Goal: Task Accomplishment & Management: Use online tool/utility

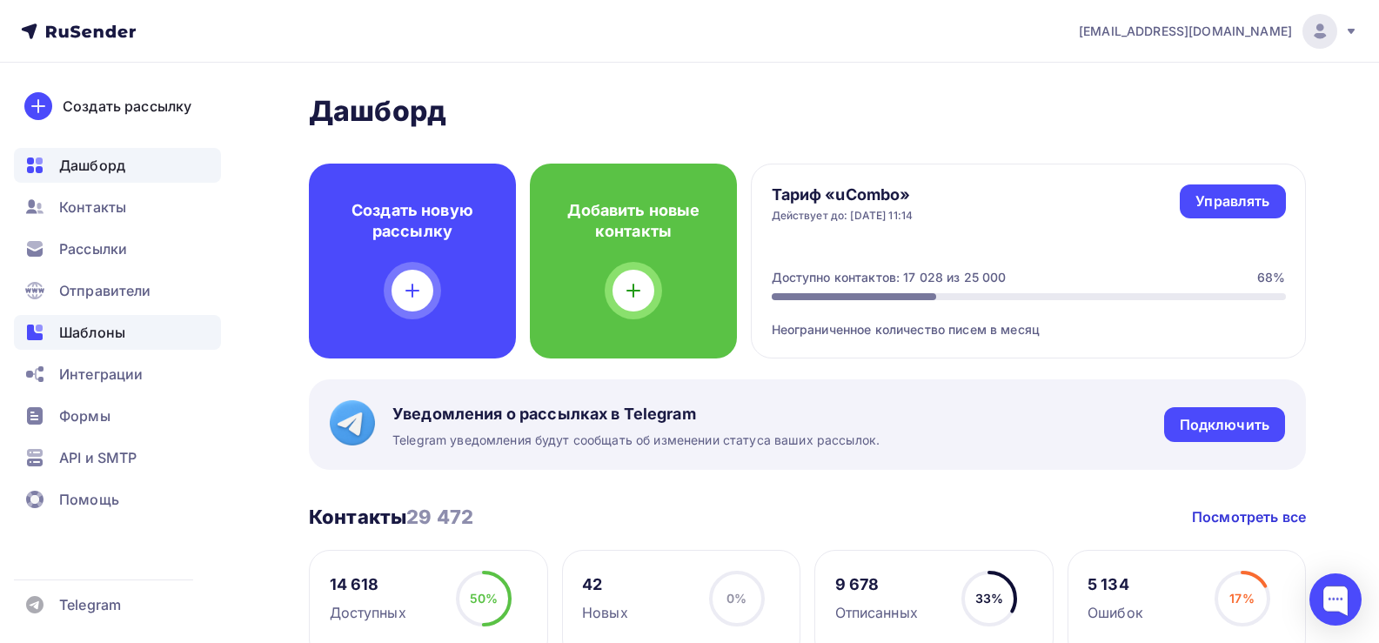
click at [104, 321] on div "Шаблоны" at bounding box center [117, 332] width 207 height 35
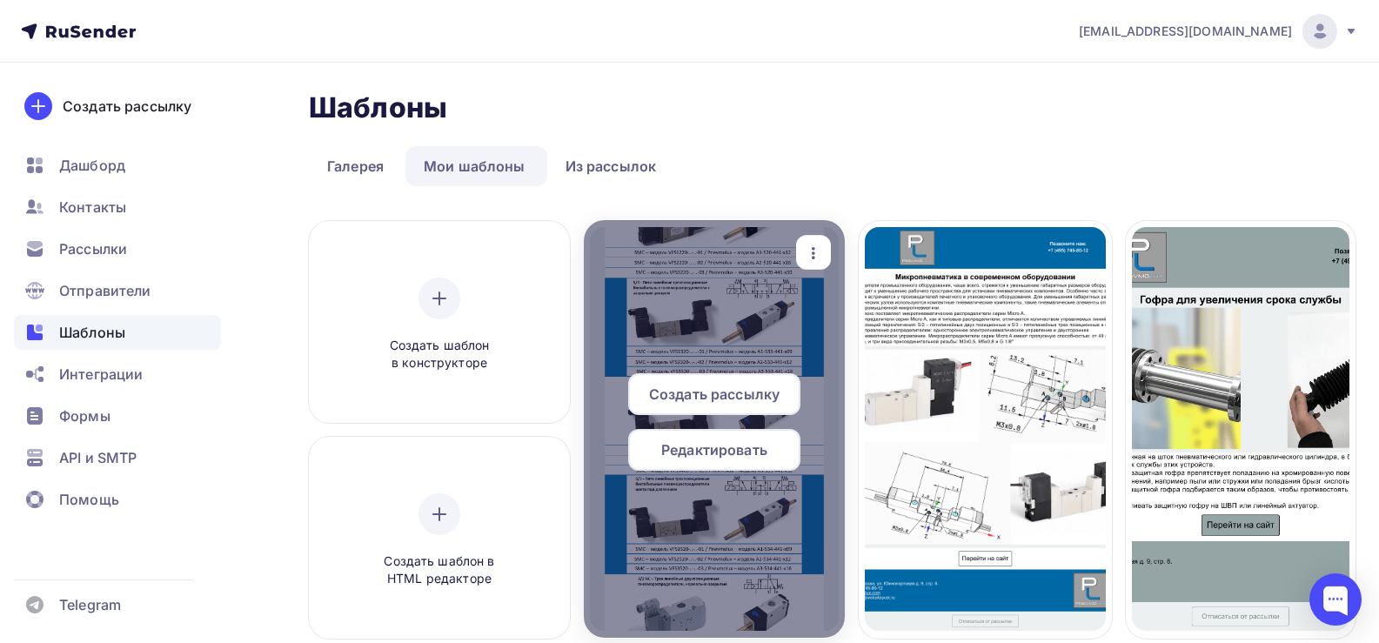
click at [715, 397] on span "Создать рассылку" at bounding box center [714, 394] width 131 height 21
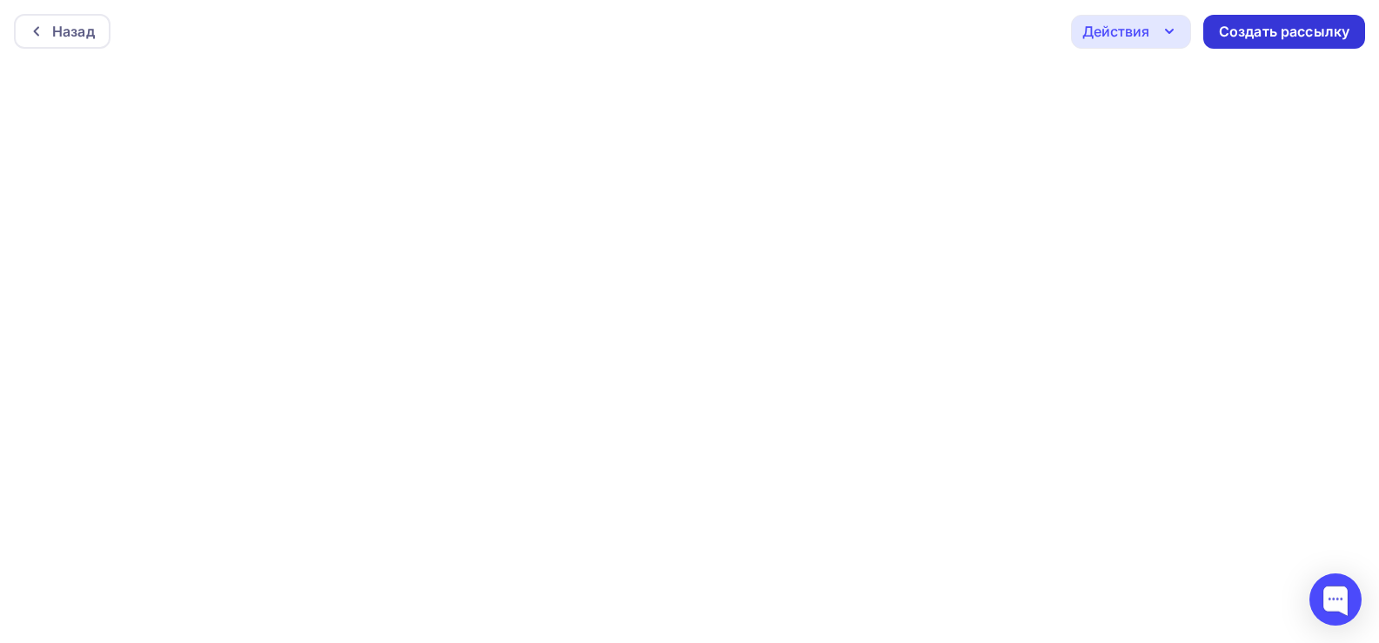
click at [1284, 38] on div "Создать рассылку" at bounding box center [1284, 32] width 131 height 20
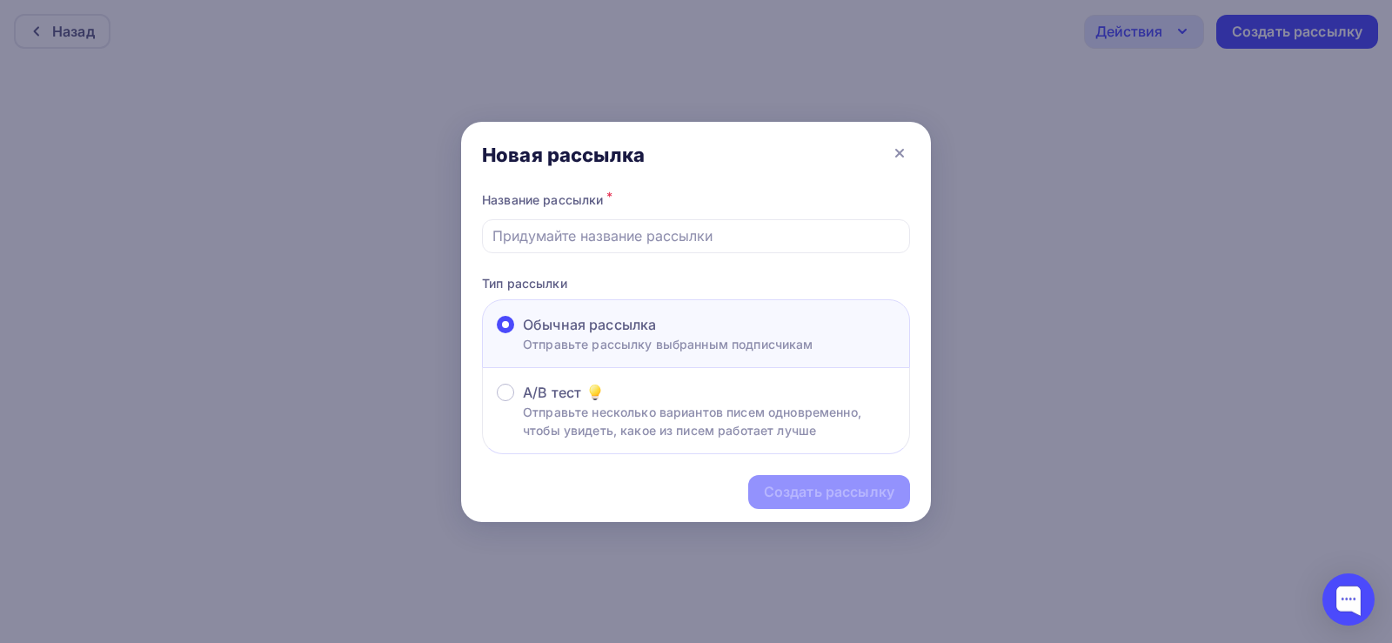
click at [901, 154] on icon at bounding box center [899, 153] width 7 height 7
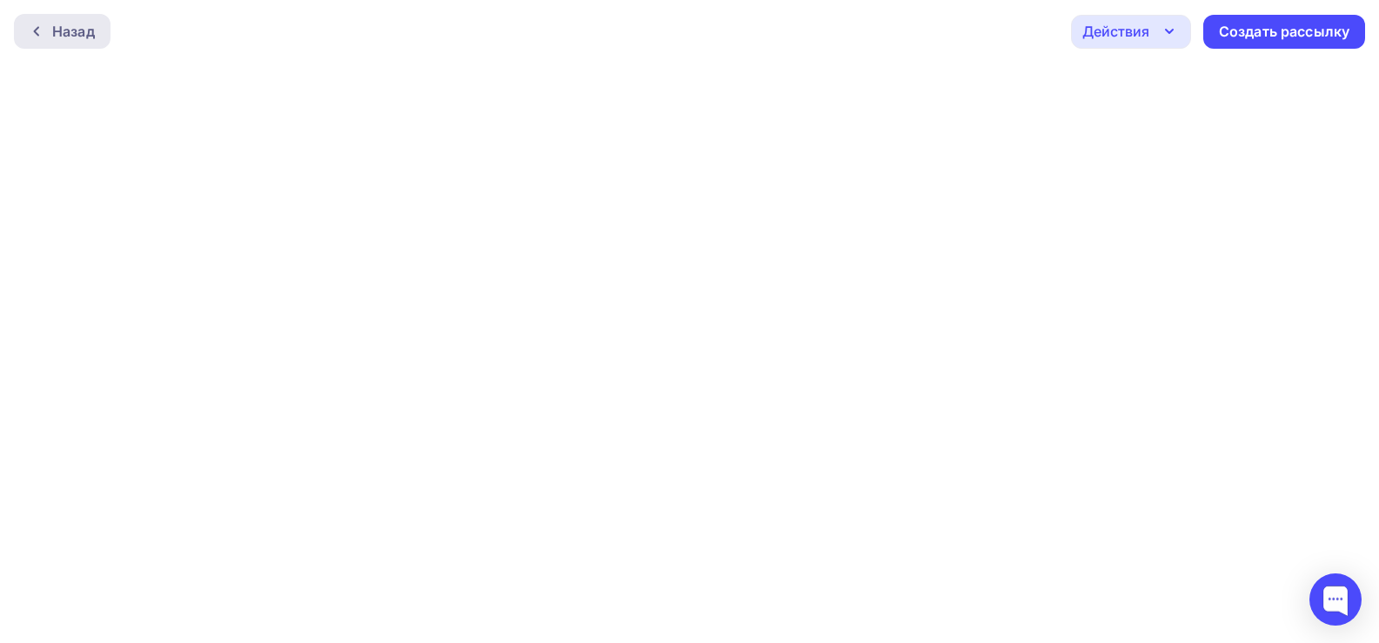
click at [51, 23] on div "Назад" at bounding box center [62, 31] width 97 height 35
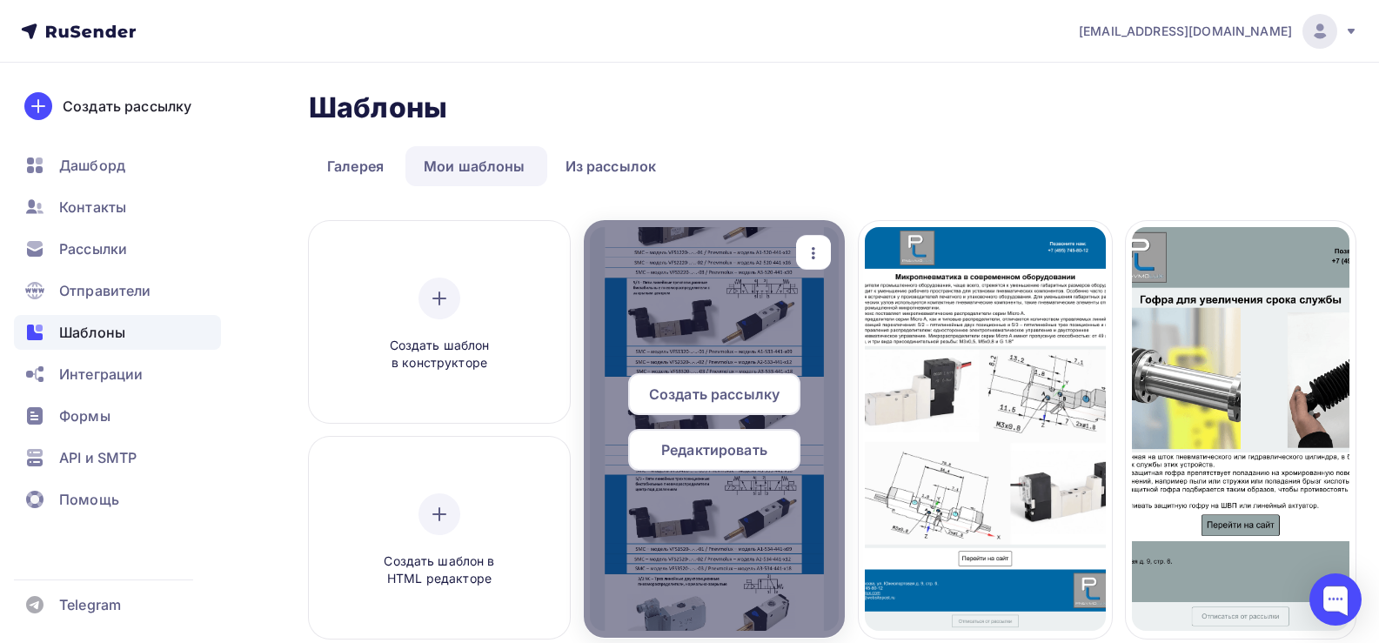
click at [693, 455] on span "Редактировать" at bounding box center [714, 449] width 106 height 21
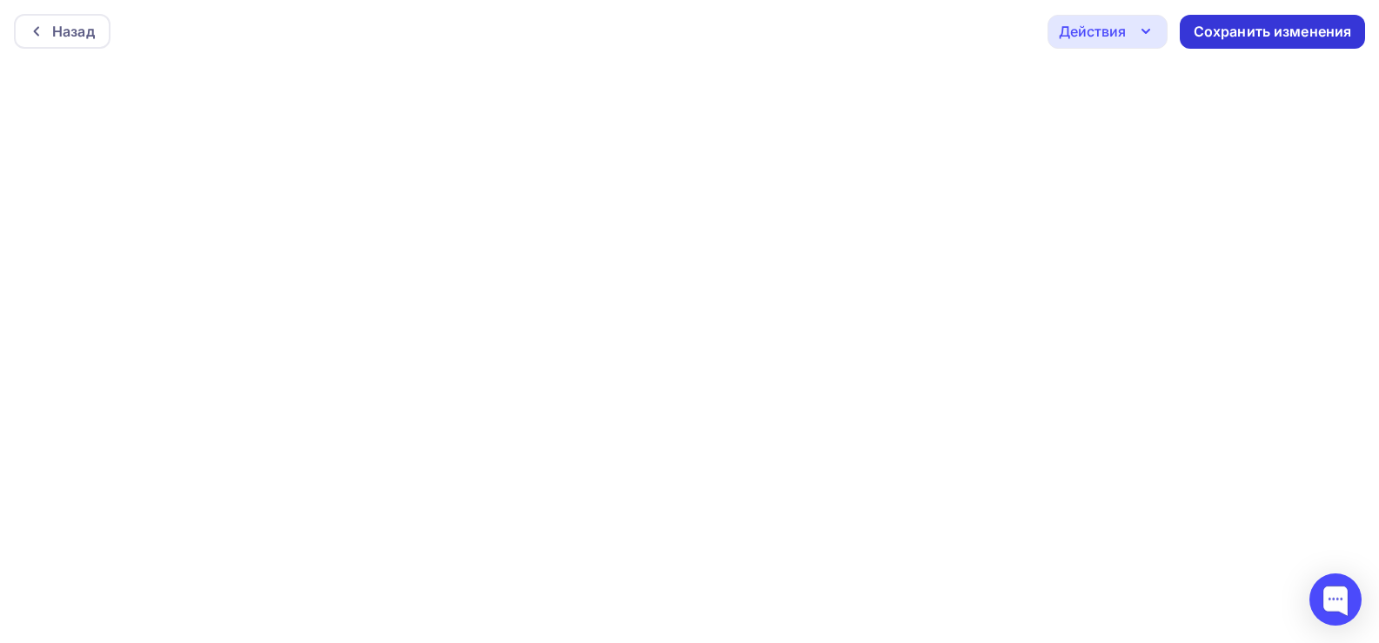
click at [1256, 36] on div "Сохранить изменения" at bounding box center [1273, 32] width 158 height 20
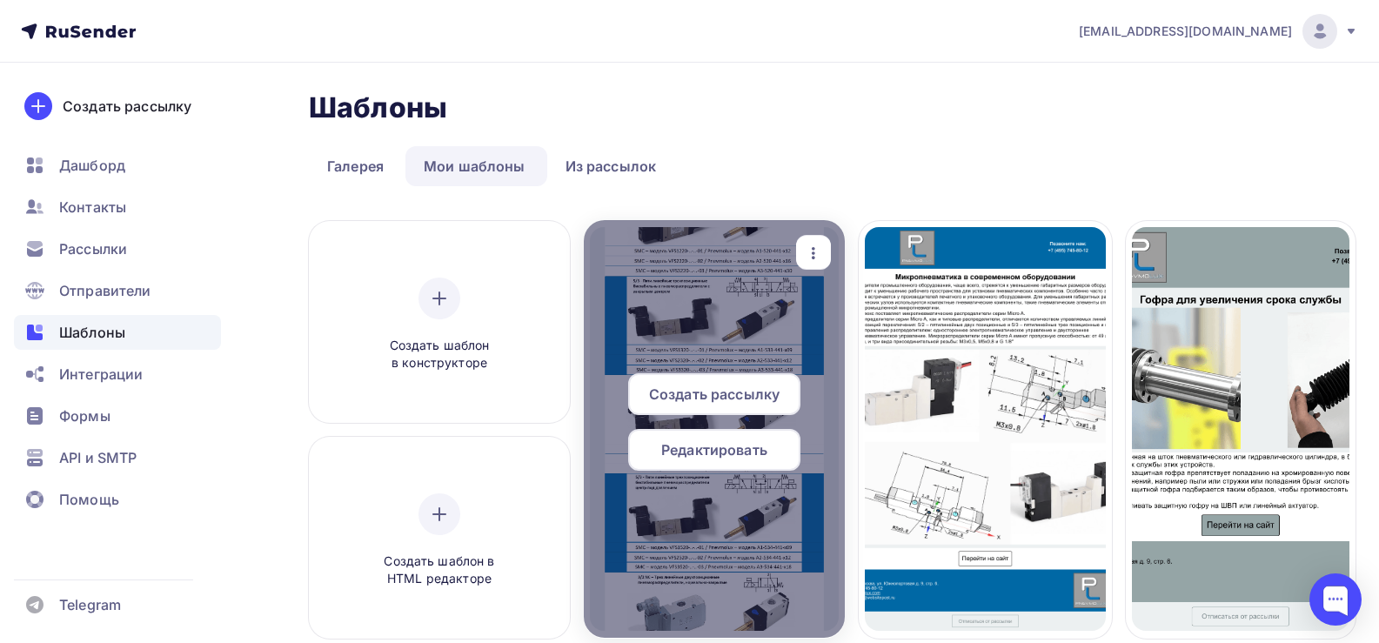
click at [821, 255] on icon "button" at bounding box center [813, 253] width 21 height 21
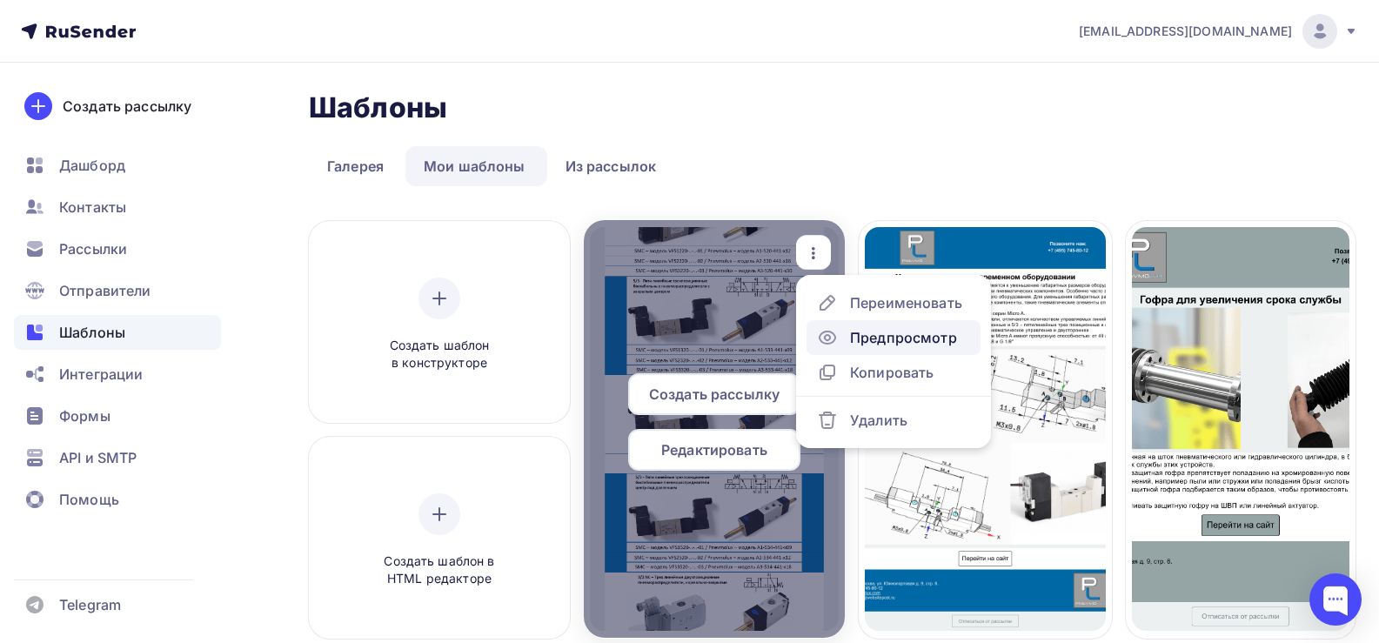
click at [902, 345] on div "Предпросмотр" at bounding box center [903, 337] width 107 height 21
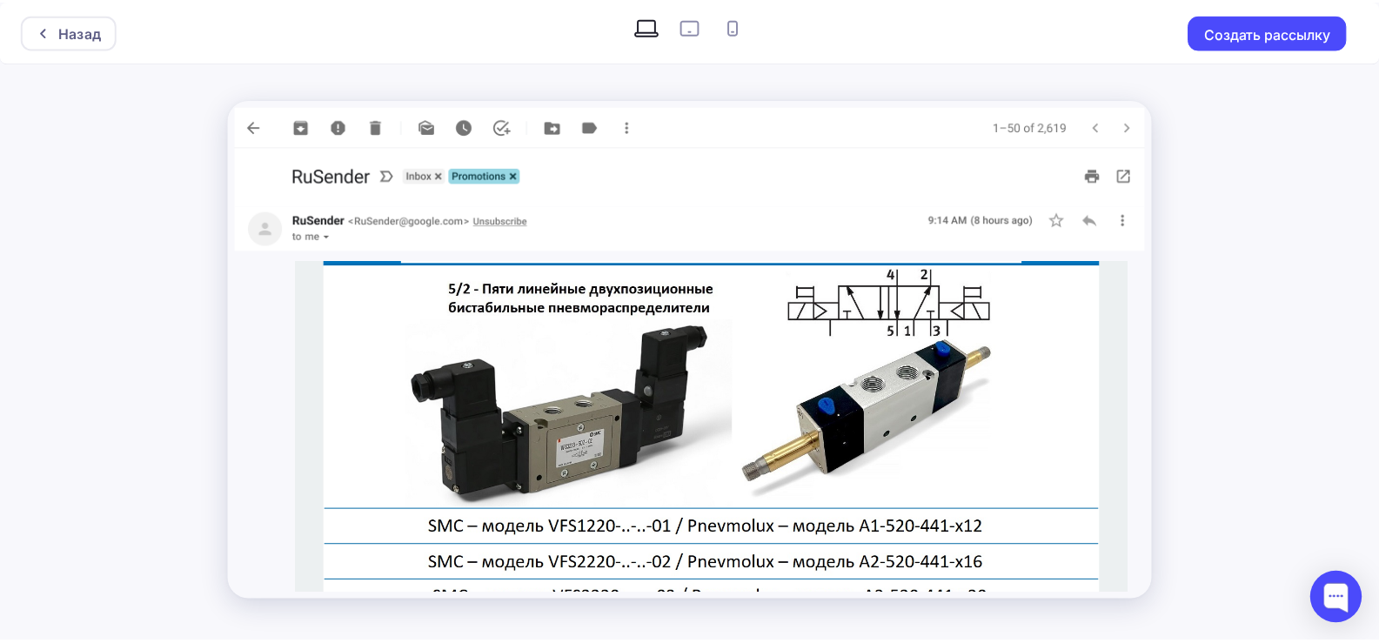
scroll to position [609, 0]
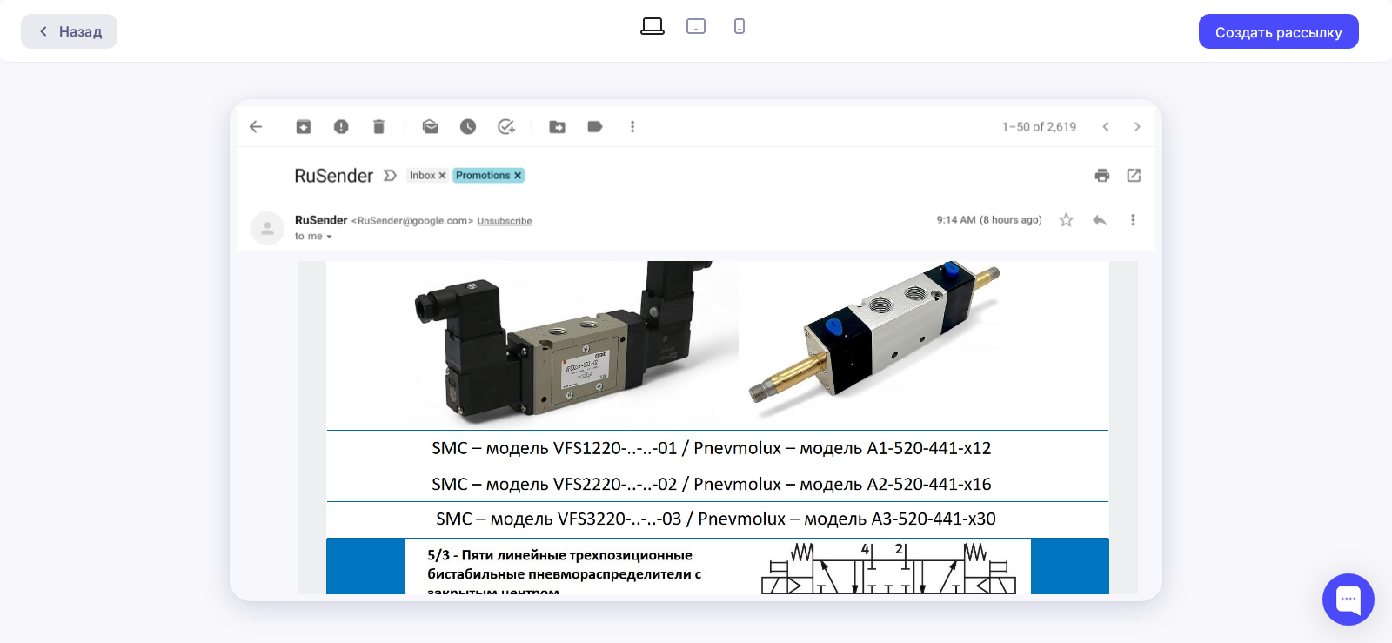
click at [48, 37] on icon at bounding box center [44, 31] width 14 height 14
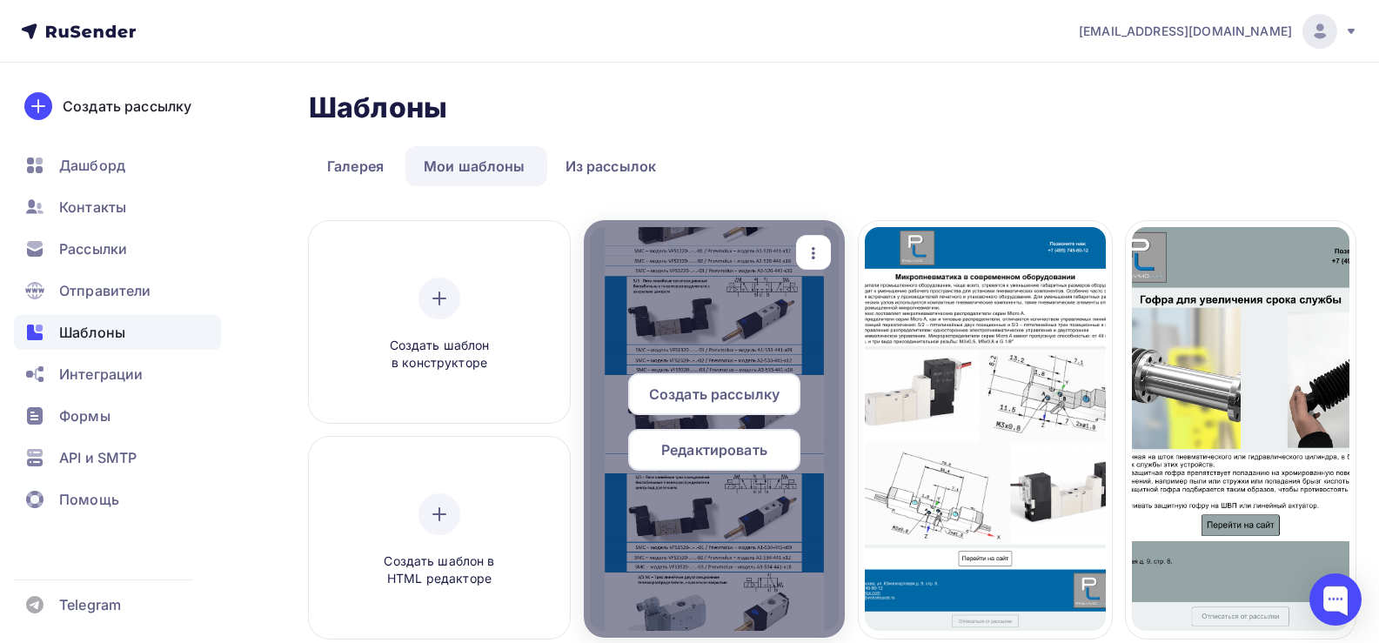
click at [757, 392] on span "Создать рассылку" at bounding box center [714, 394] width 131 height 21
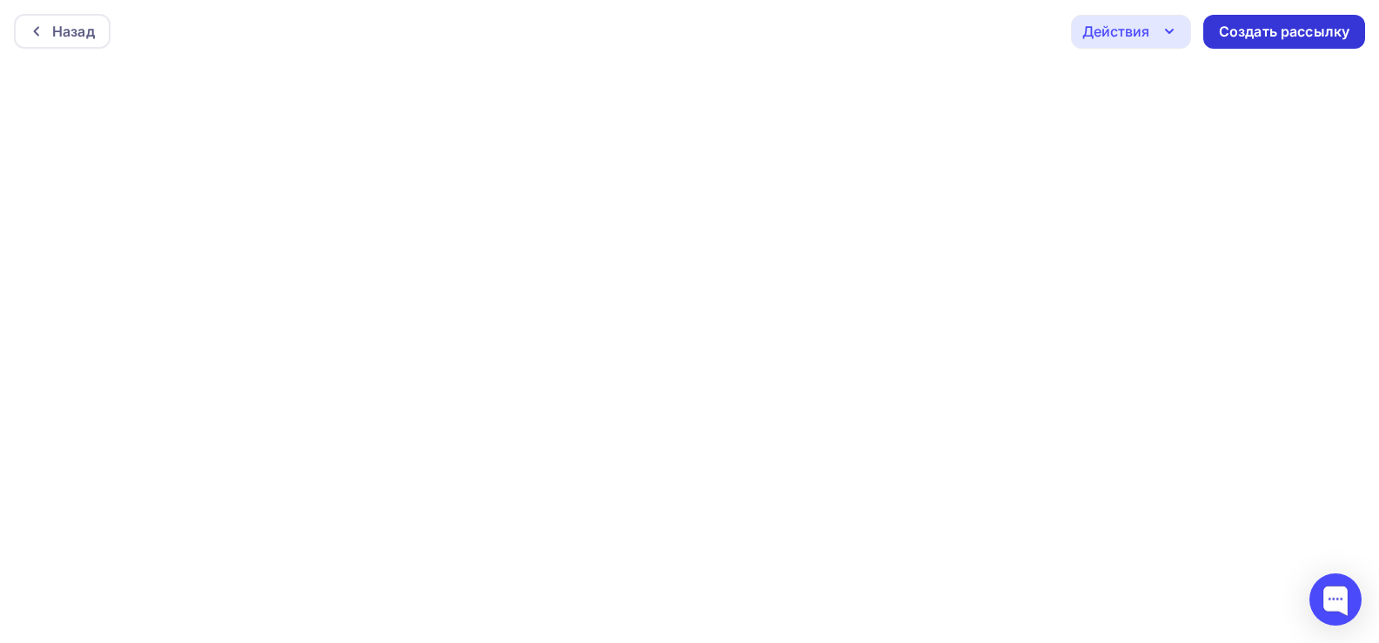
click at [1326, 30] on div "Создать рассылку" at bounding box center [1284, 32] width 131 height 20
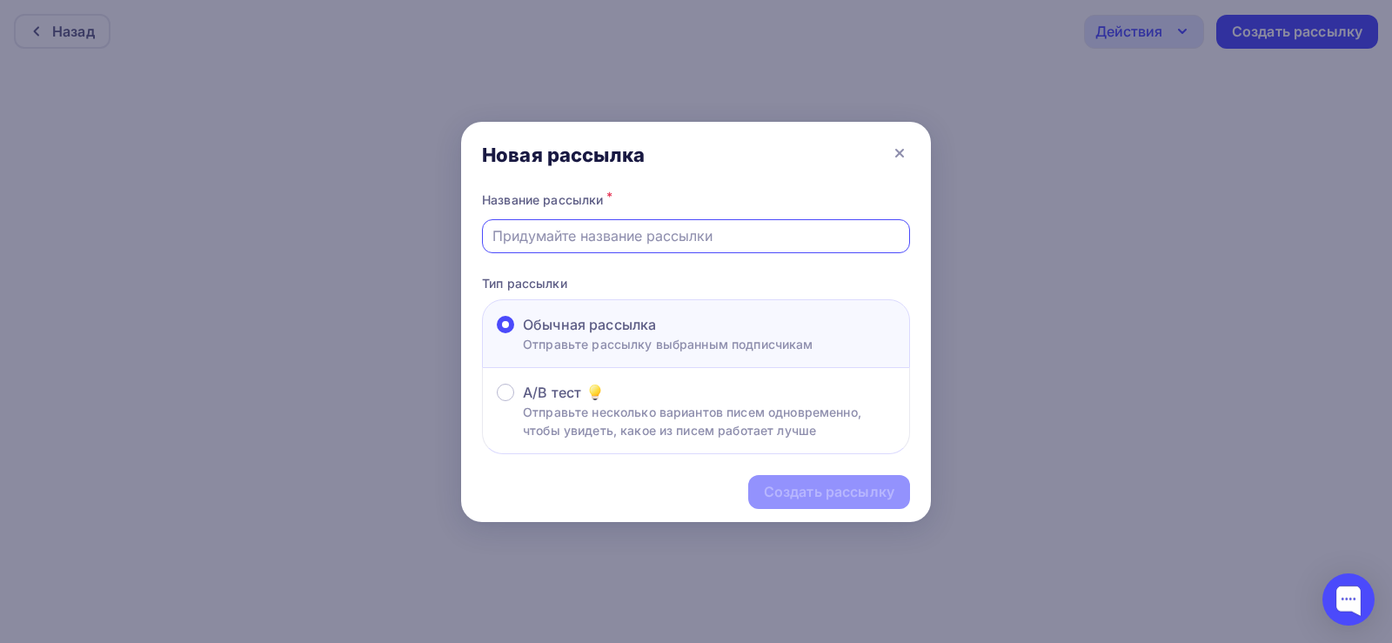
click at [576, 230] on input "text" at bounding box center [696, 235] width 408 height 21
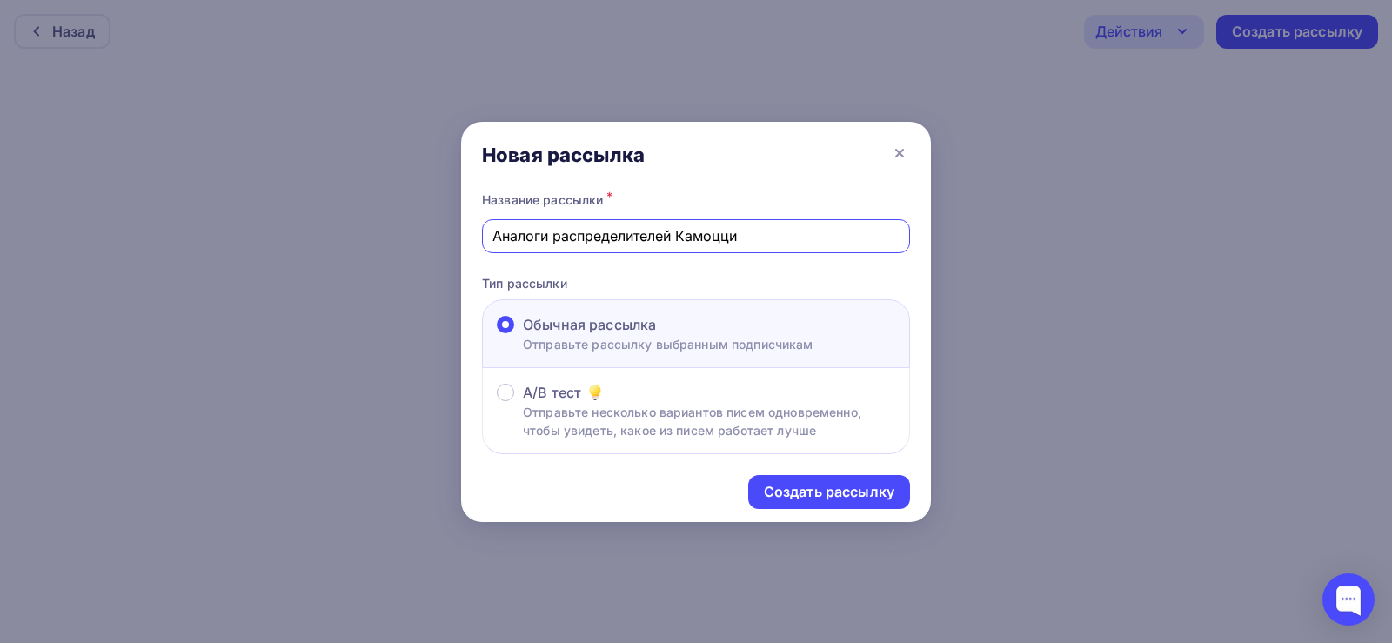
click at [689, 239] on input "Аналоги распределителей Камоцци" at bounding box center [696, 235] width 408 height 21
type input "Аналоги распределителей SMC"
click at [838, 501] on div "Создать рассылку" at bounding box center [829, 492] width 131 height 20
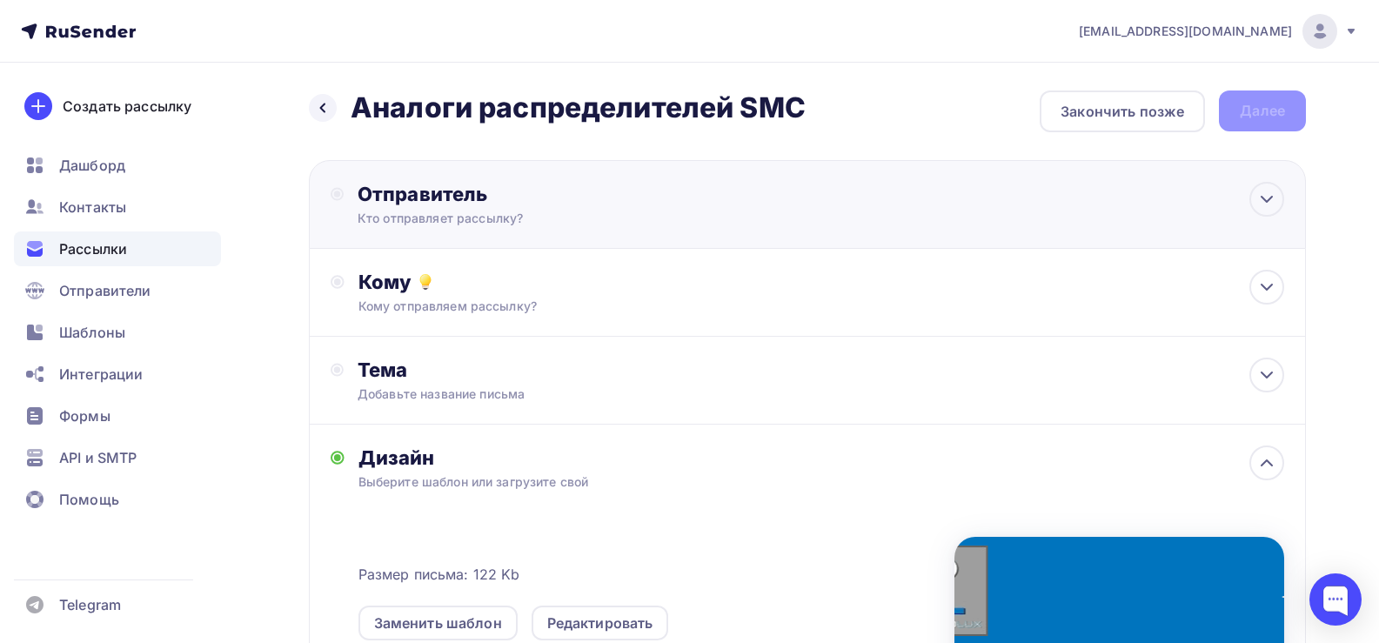
click at [460, 221] on div "Кто отправляет рассылку?" at bounding box center [527, 218] width 339 height 17
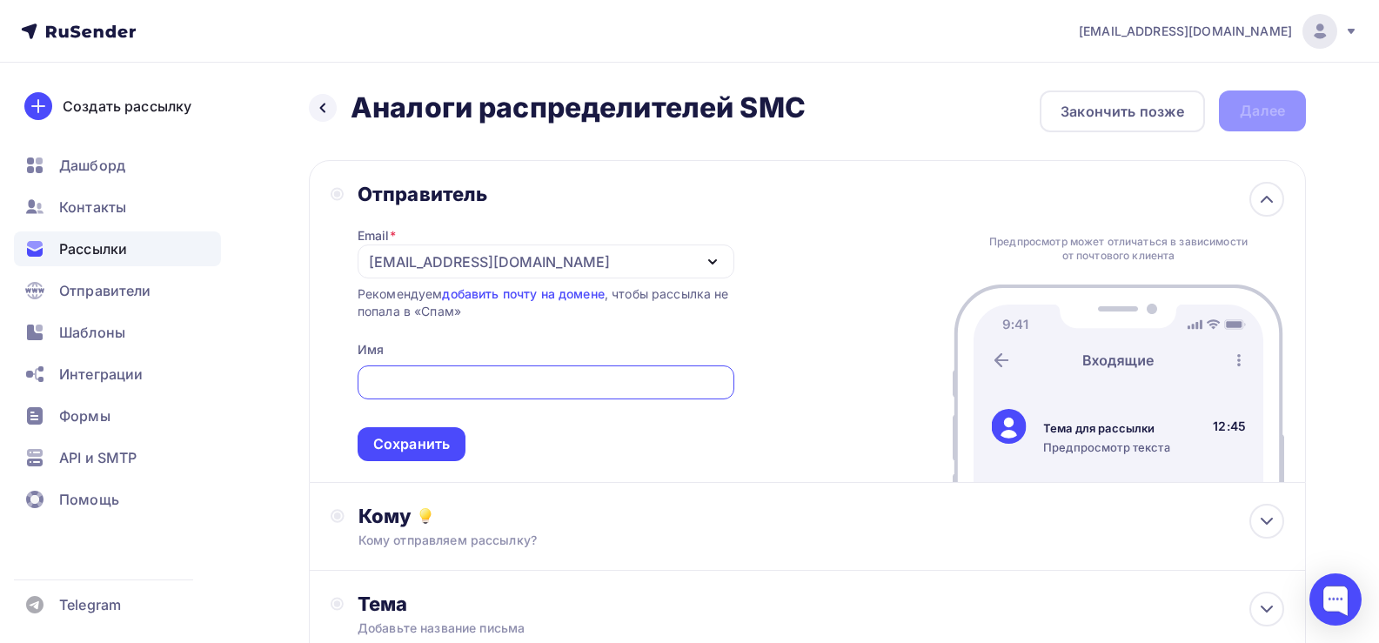
click at [448, 265] on div "[EMAIL_ADDRESS][DOMAIN_NAME]" at bounding box center [489, 261] width 241 height 21
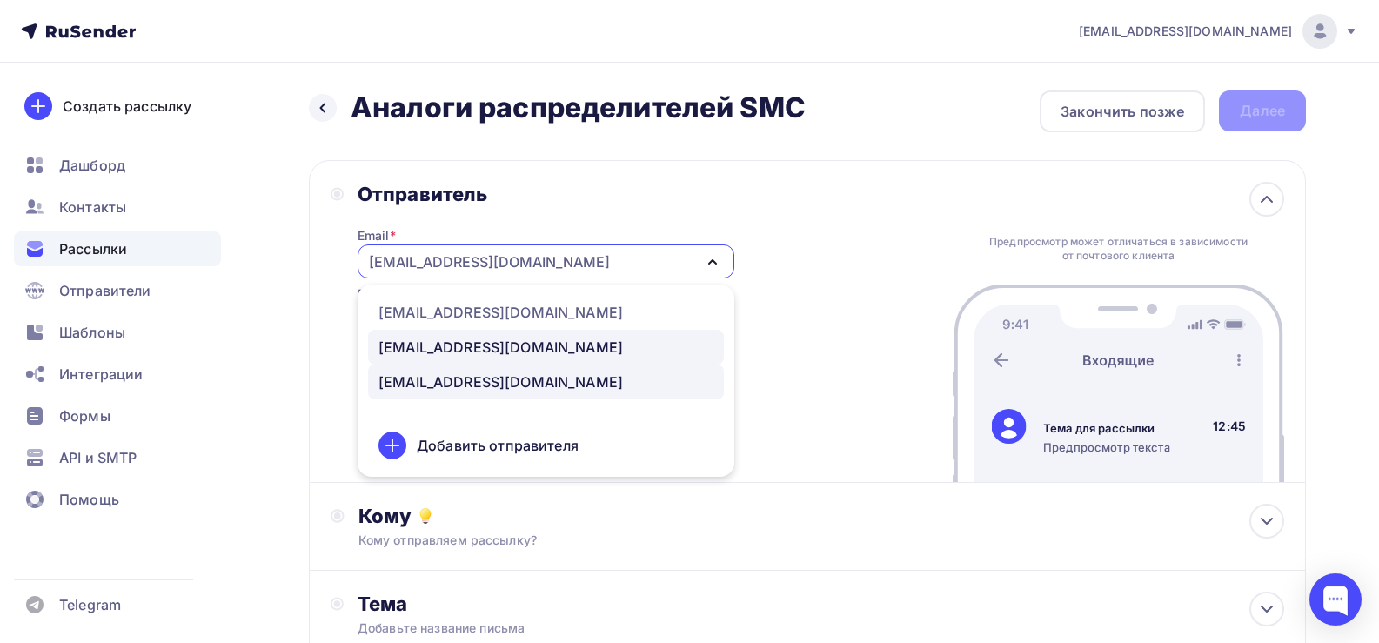
click at [429, 345] on div "[EMAIL_ADDRESS][DOMAIN_NAME]" at bounding box center [500, 347] width 245 height 21
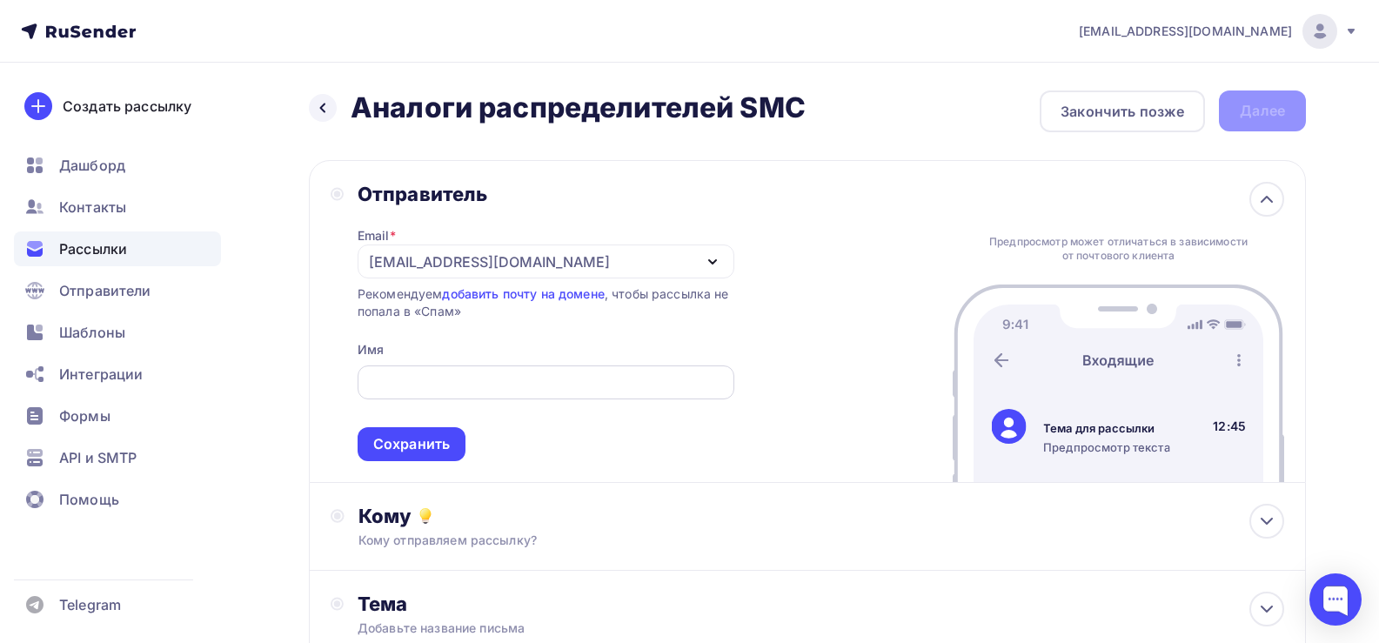
click at [394, 376] on input "text" at bounding box center [545, 382] width 357 height 21
type input "З"
type input "Pnevmolux"
click at [406, 445] on div "Сохранить" at bounding box center [411, 444] width 77 height 20
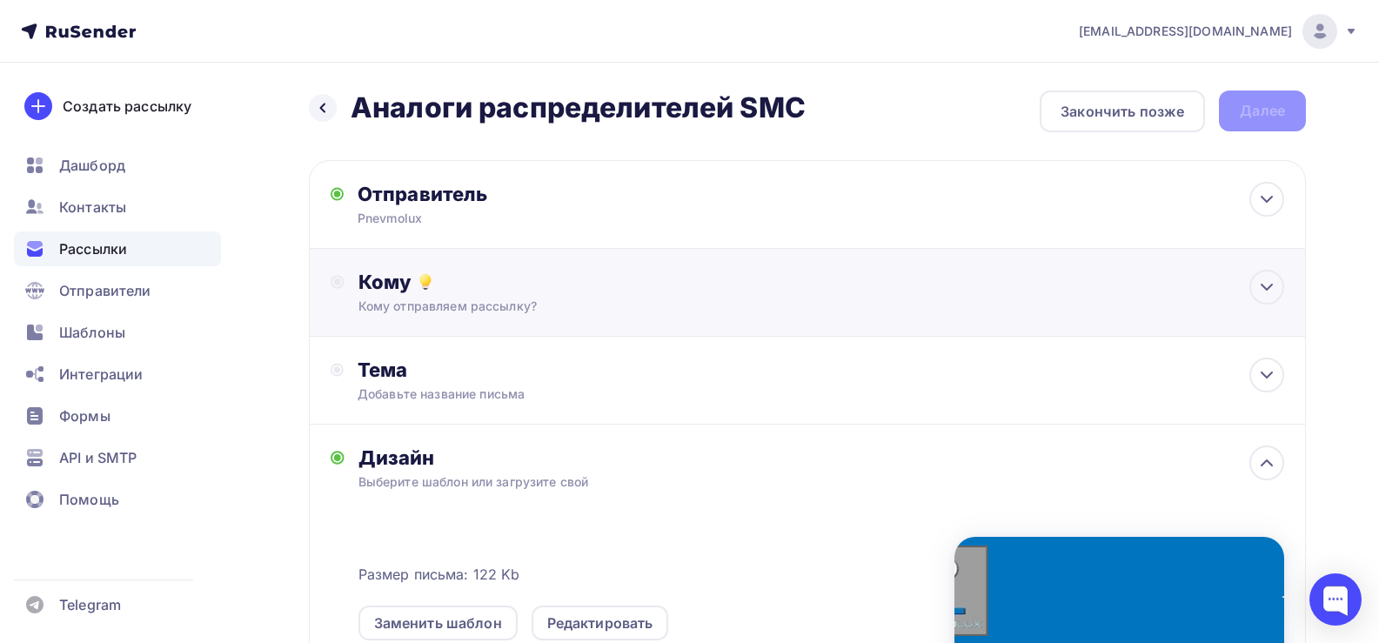
click at [427, 291] on icon at bounding box center [425, 281] width 21 height 21
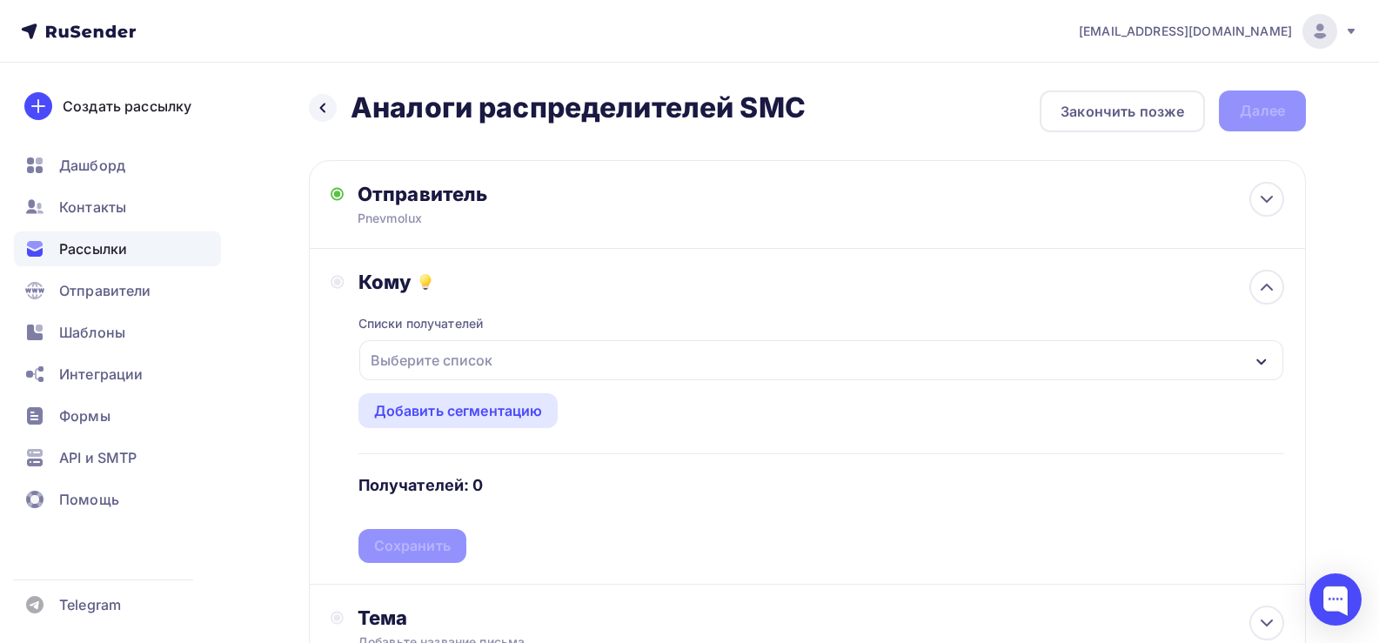
click at [437, 366] on div "Выберите список" at bounding box center [432, 360] width 136 height 31
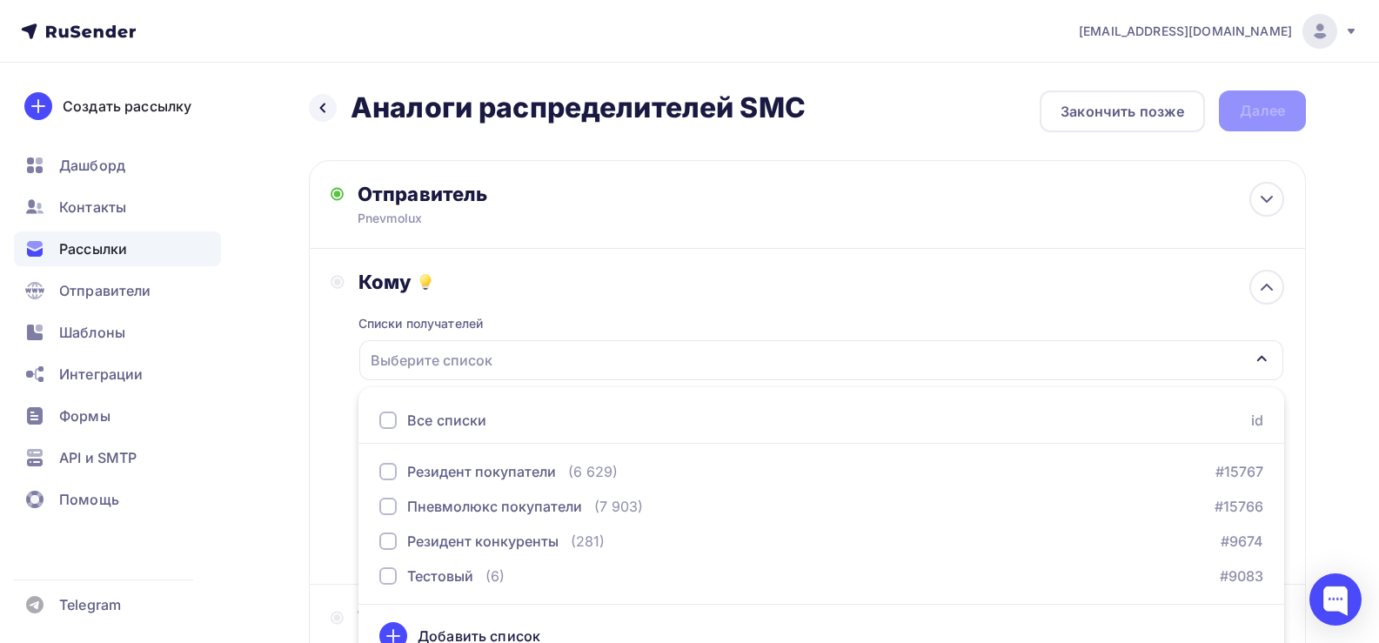
scroll to position [24, 0]
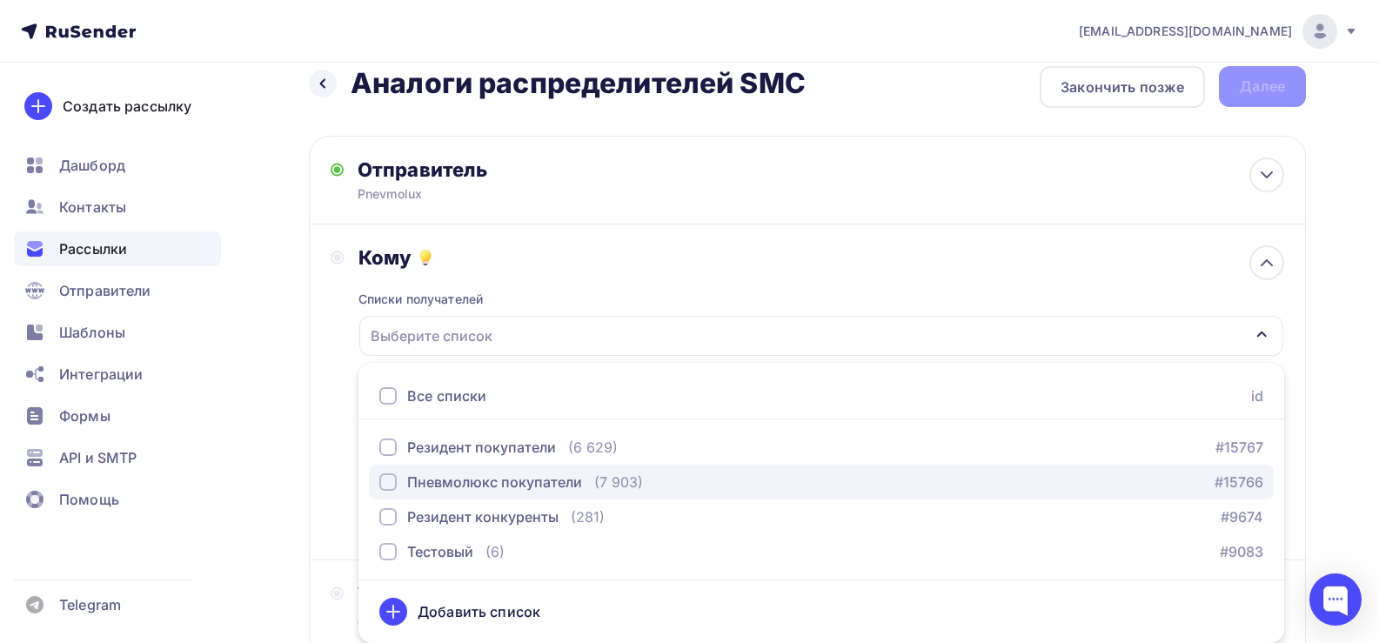
click at [466, 485] on div "Пневмолюкс покупатели" at bounding box center [494, 482] width 175 height 21
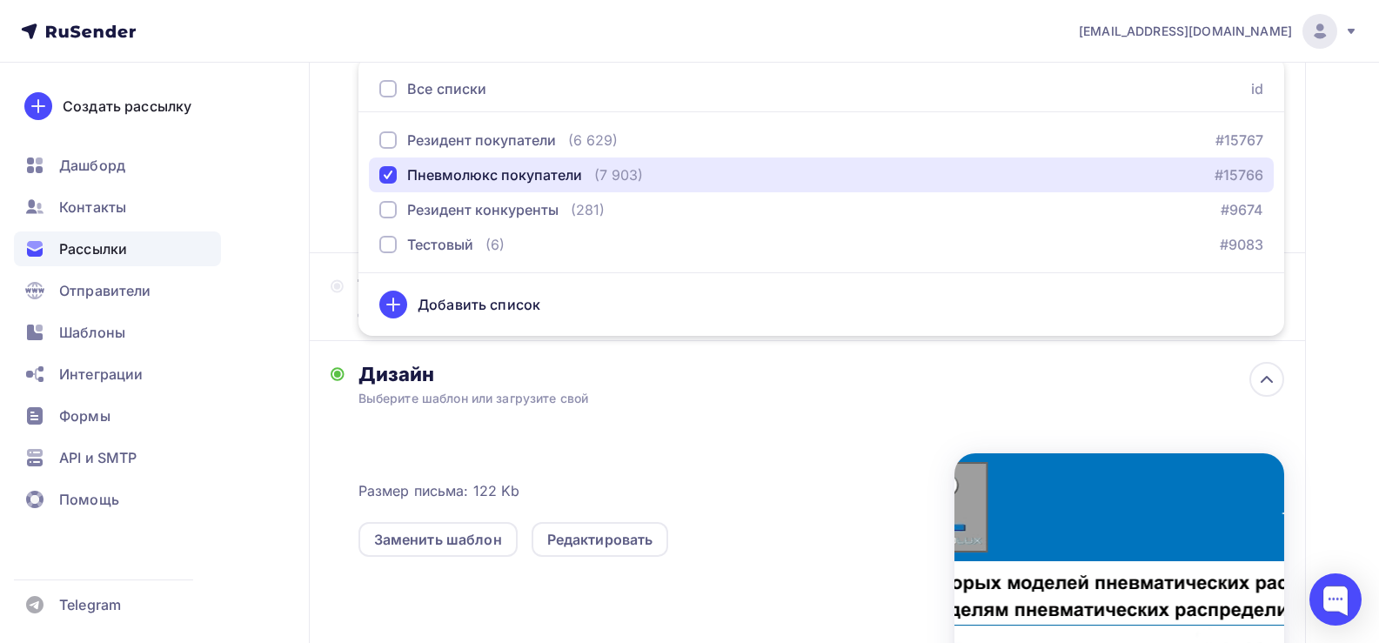
scroll to position [372, 0]
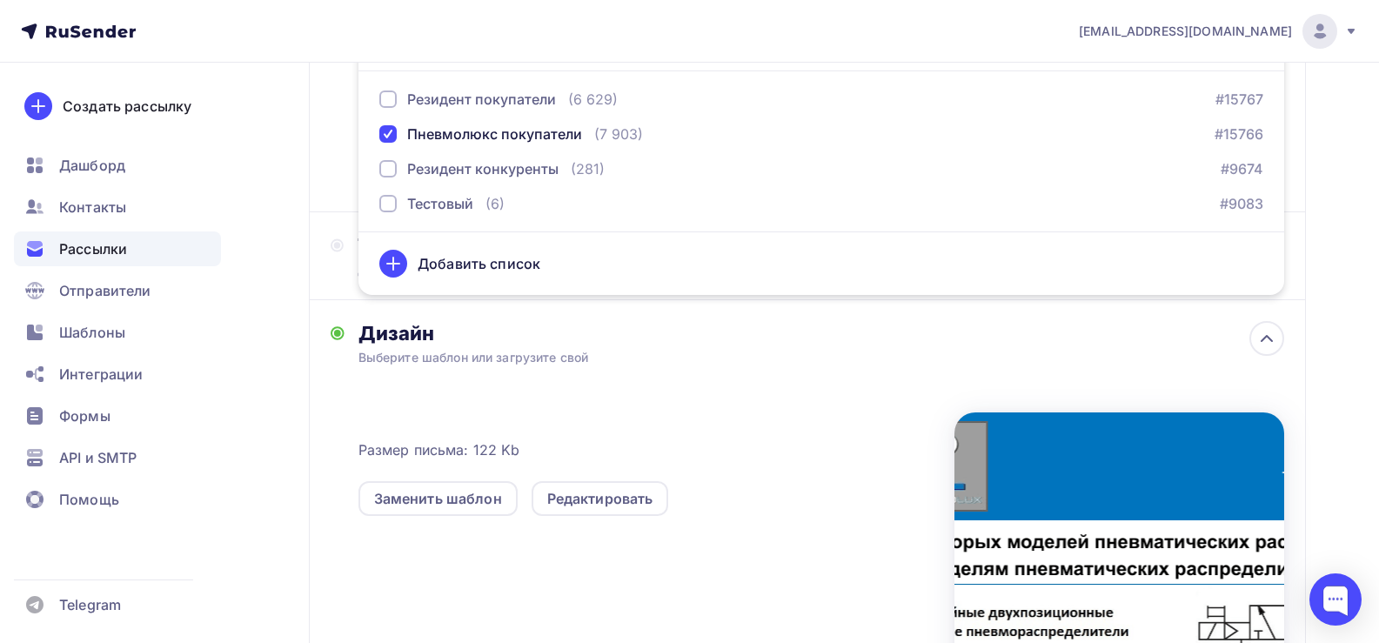
click at [338, 200] on div "Кому Списки получателей Пневмолюкс покупатели Все списки id Резидент покупатели…" at bounding box center [807, 44] width 997 height 336
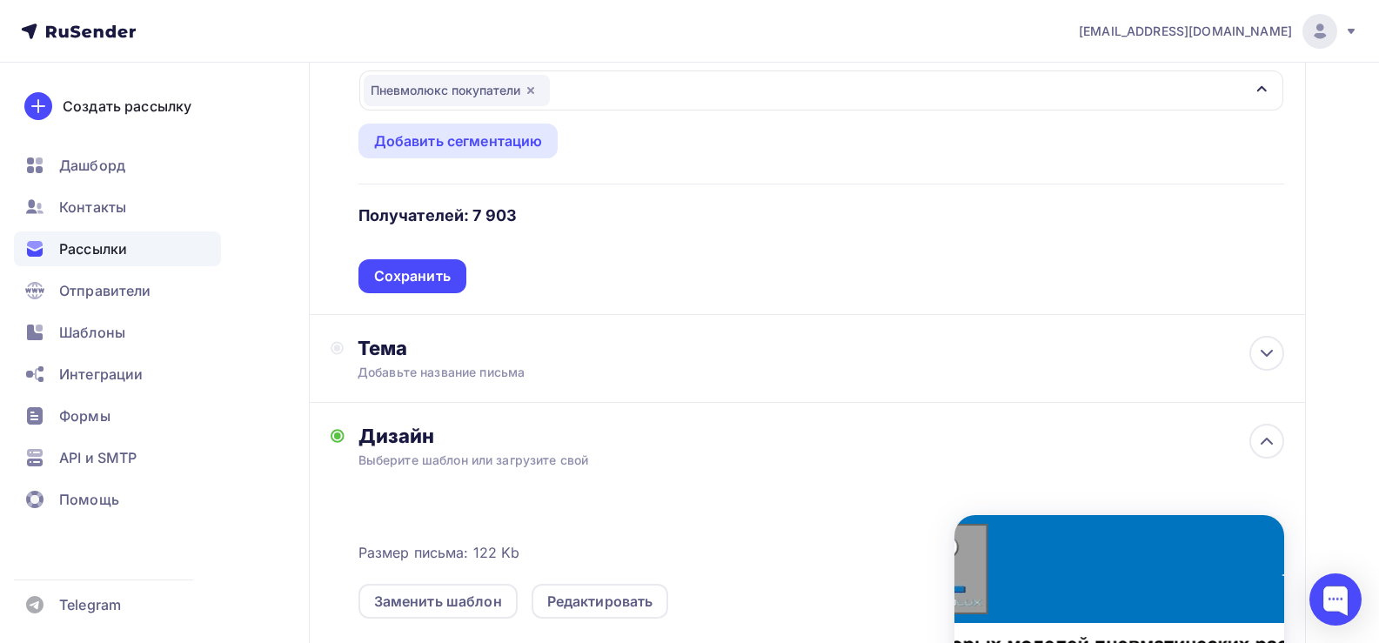
scroll to position [198, 0]
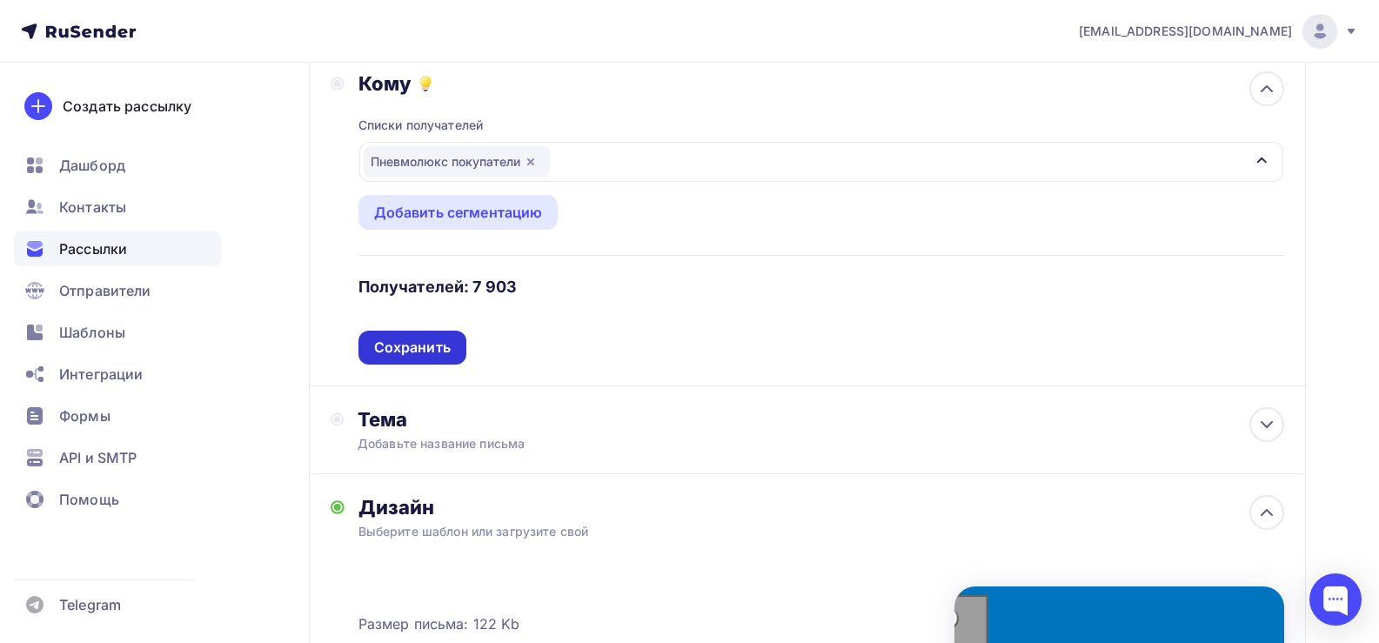
click at [408, 340] on div "Сохранить" at bounding box center [412, 348] width 77 height 20
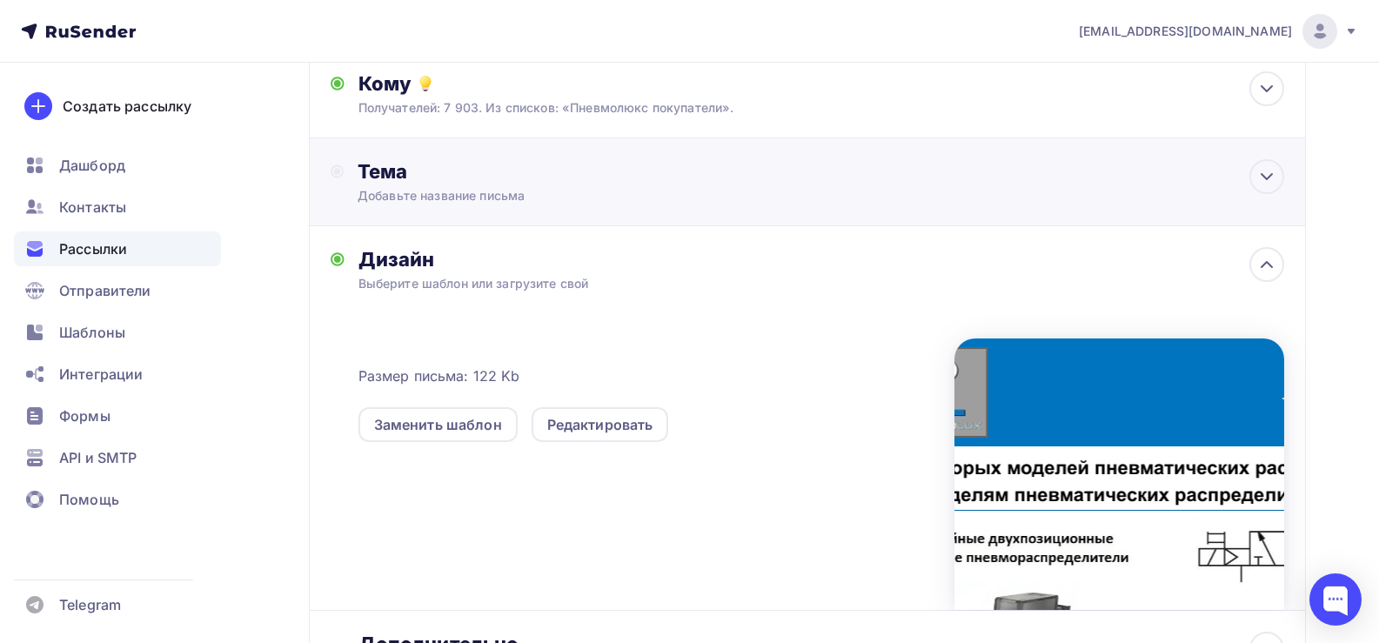
click at [425, 201] on div "Добавьте название письма" at bounding box center [513, 195] width 310 height 17
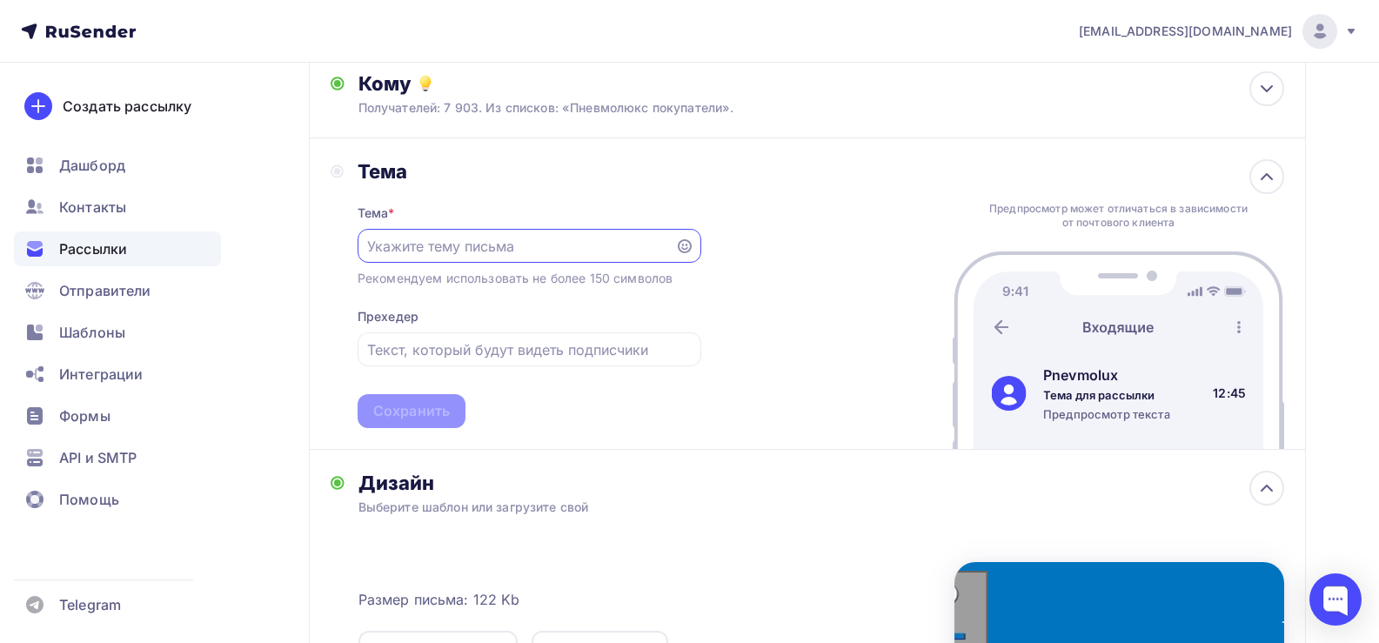
scroll to position [0, 0]
click at [433, 246] on input "text" at bounding box center [516, 246] width 298 height 21
type input "F"
type input "Аналоги пневмораспределителей SMC"
click at [416, 346] on input "text" at bounding box center [529, 349] width 324 height 21
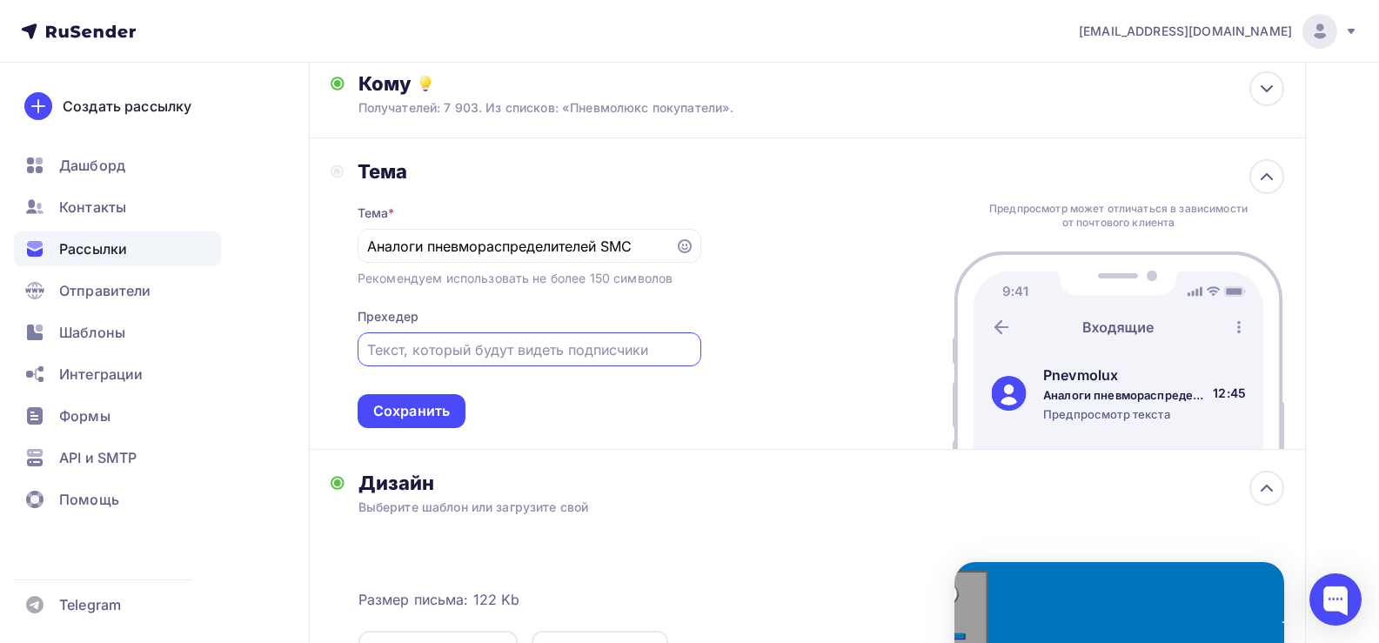
type input "З"
type input "P"
type input "Замена пневматических распределителей SMC"
click at [404, 411] on div "Сохранить" at bounding box center [411, 411] width 77 height 20
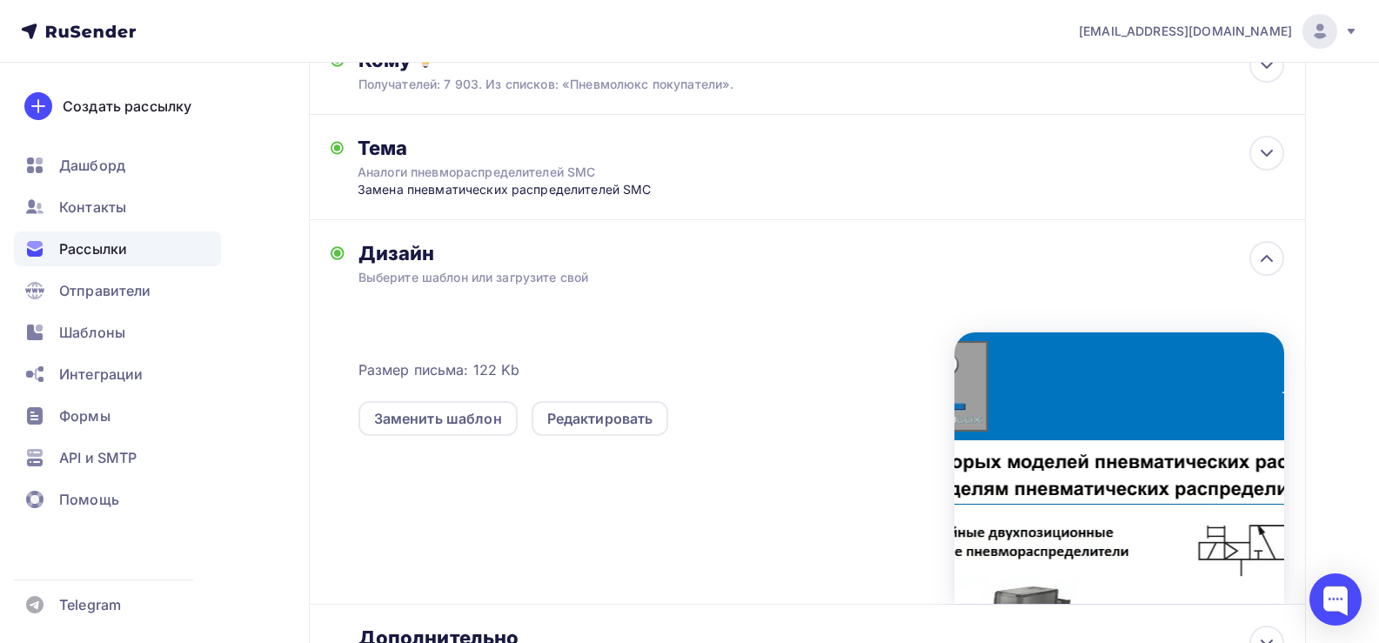
scroll to position [0, 0]
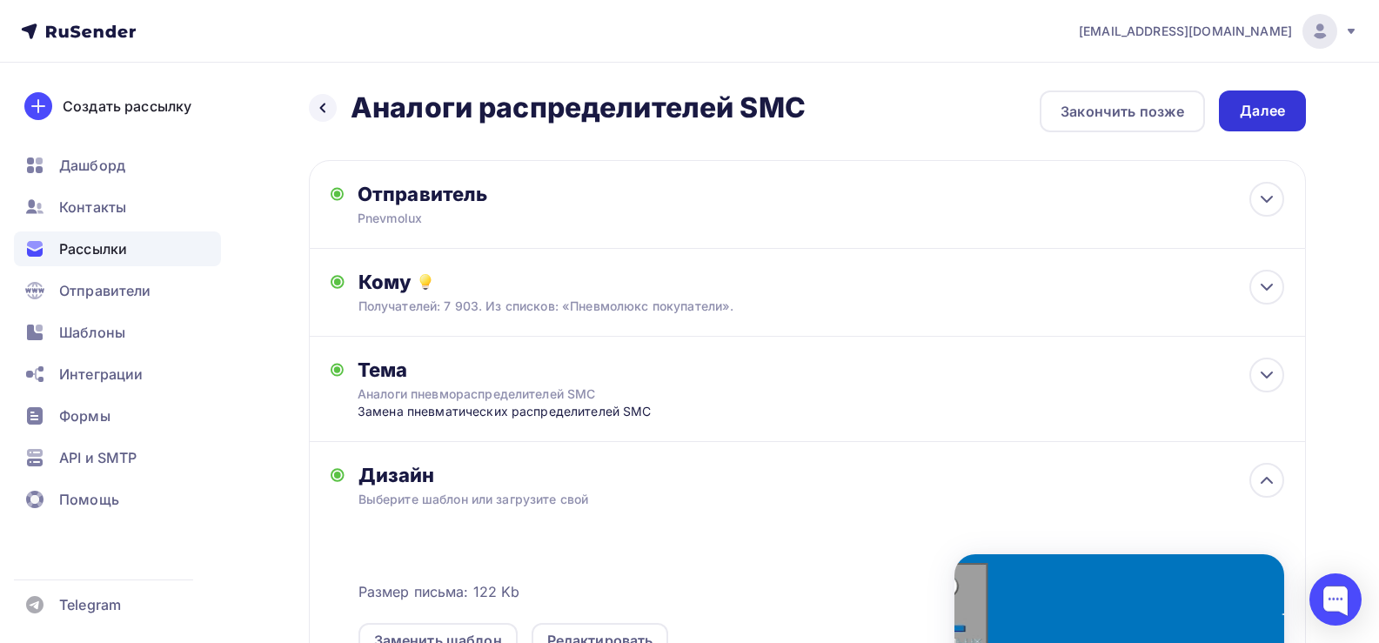
click at [1263, 119] on div "Далее" at bounding box center [1262, 111] width 45 height 20
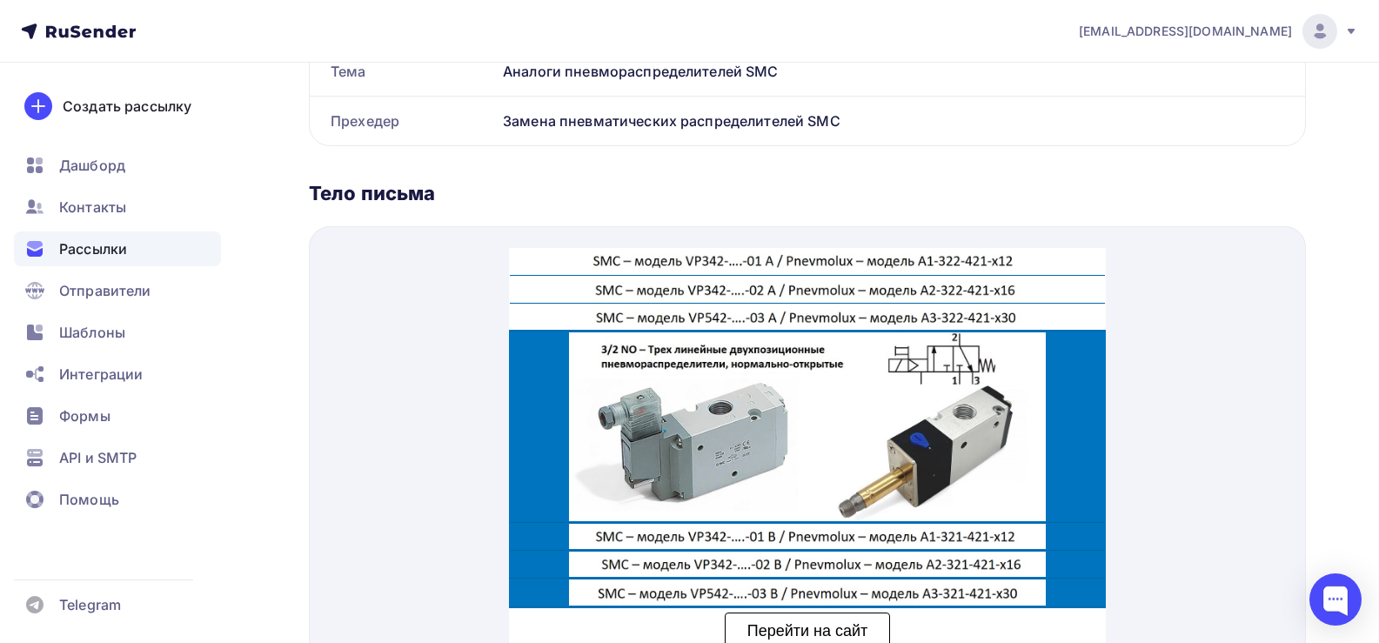
scroll to position [1845, 0]
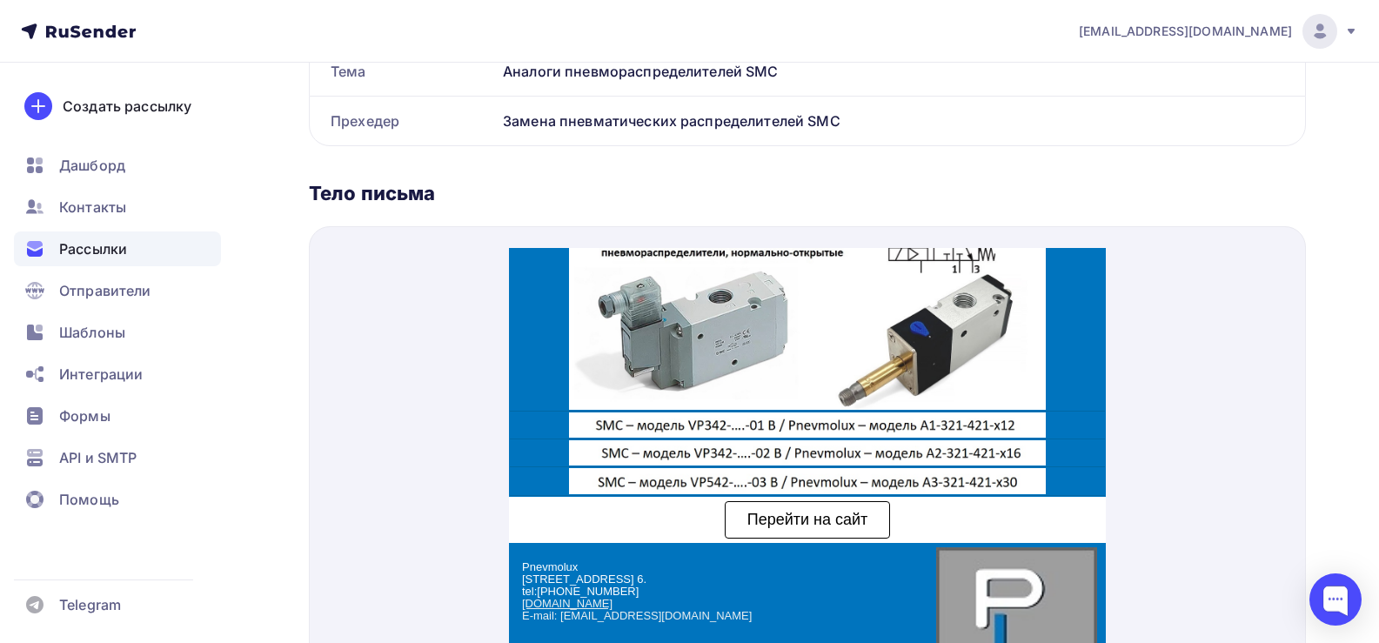
click at [841, 490] on span "Перейти на сайт" at bounding box center [807, 498] width 121 height 17
click at [773, 447] on img at bounding box center [807, 459] width 478 height 25
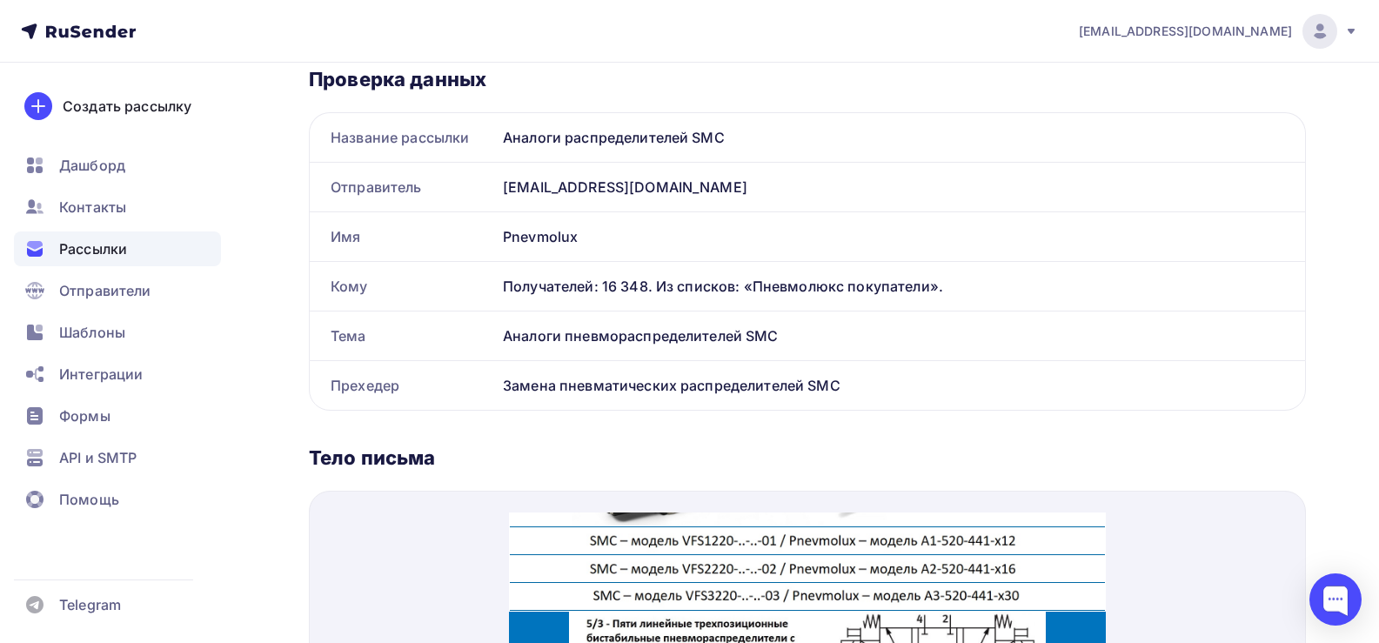
scroll to position [0, 0]
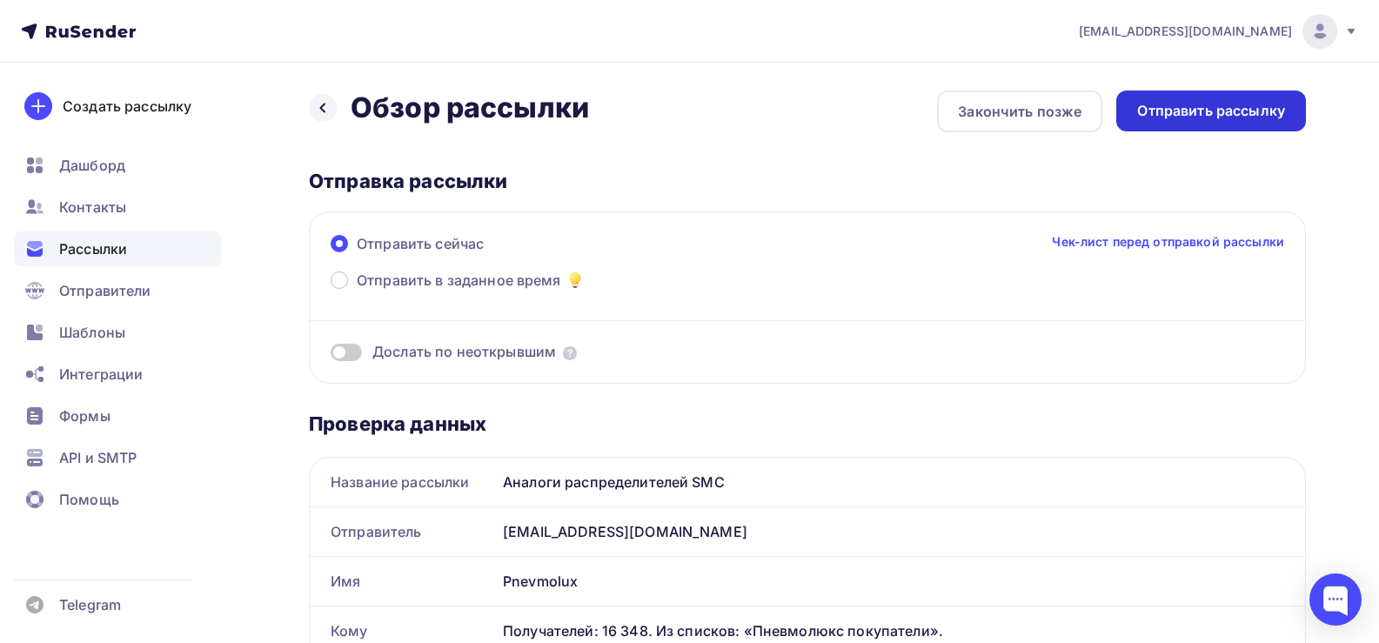
click at [1214, 103] on div "Отправить рассылку" at bounding box center [1211, 111] width 148 height 20
